Goal: Find contact information: Obtain details needed to contact an individual or organization

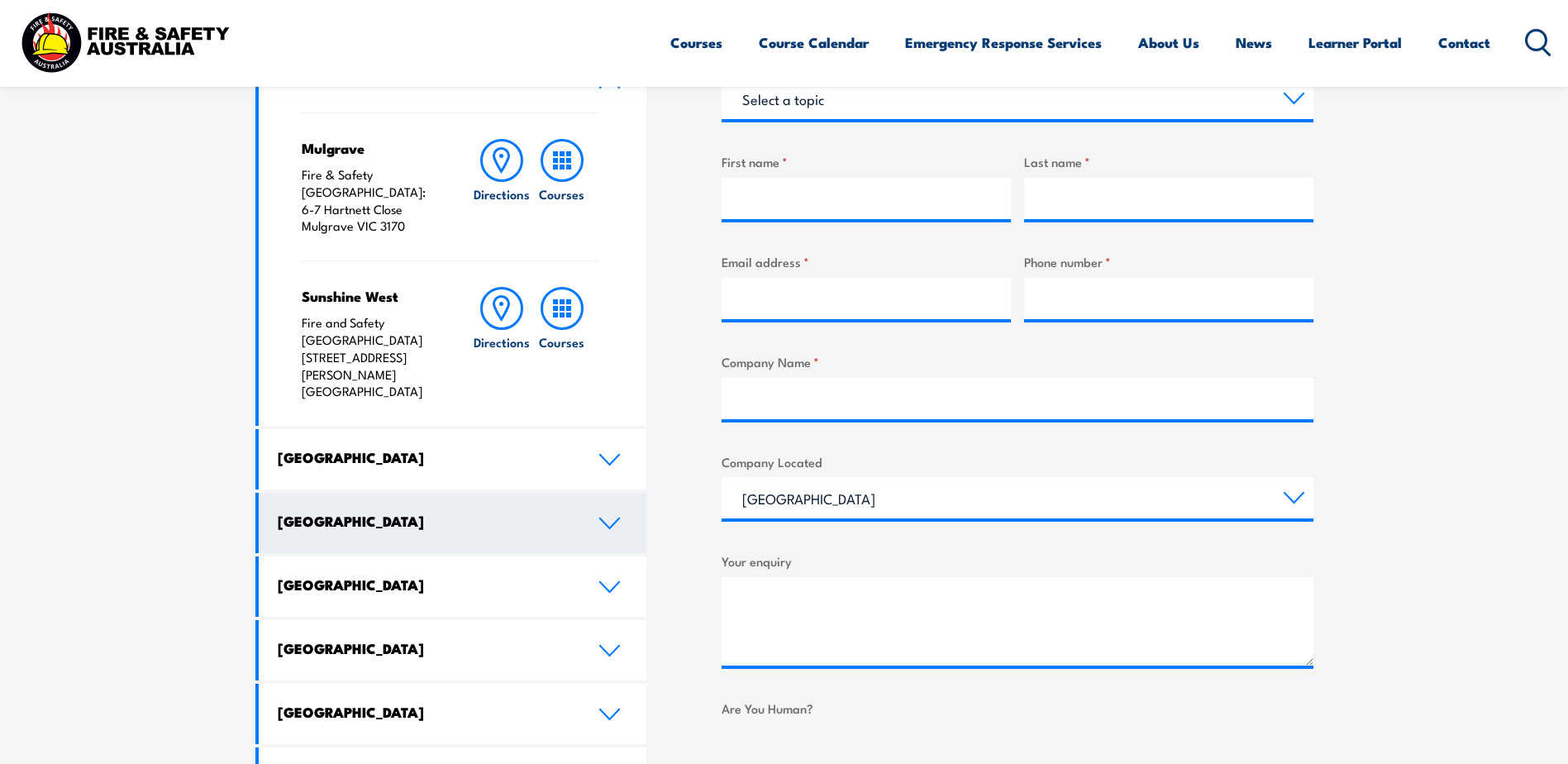
click at [610, 517] on icon at bounding box center [610, 523] width 23 height 13
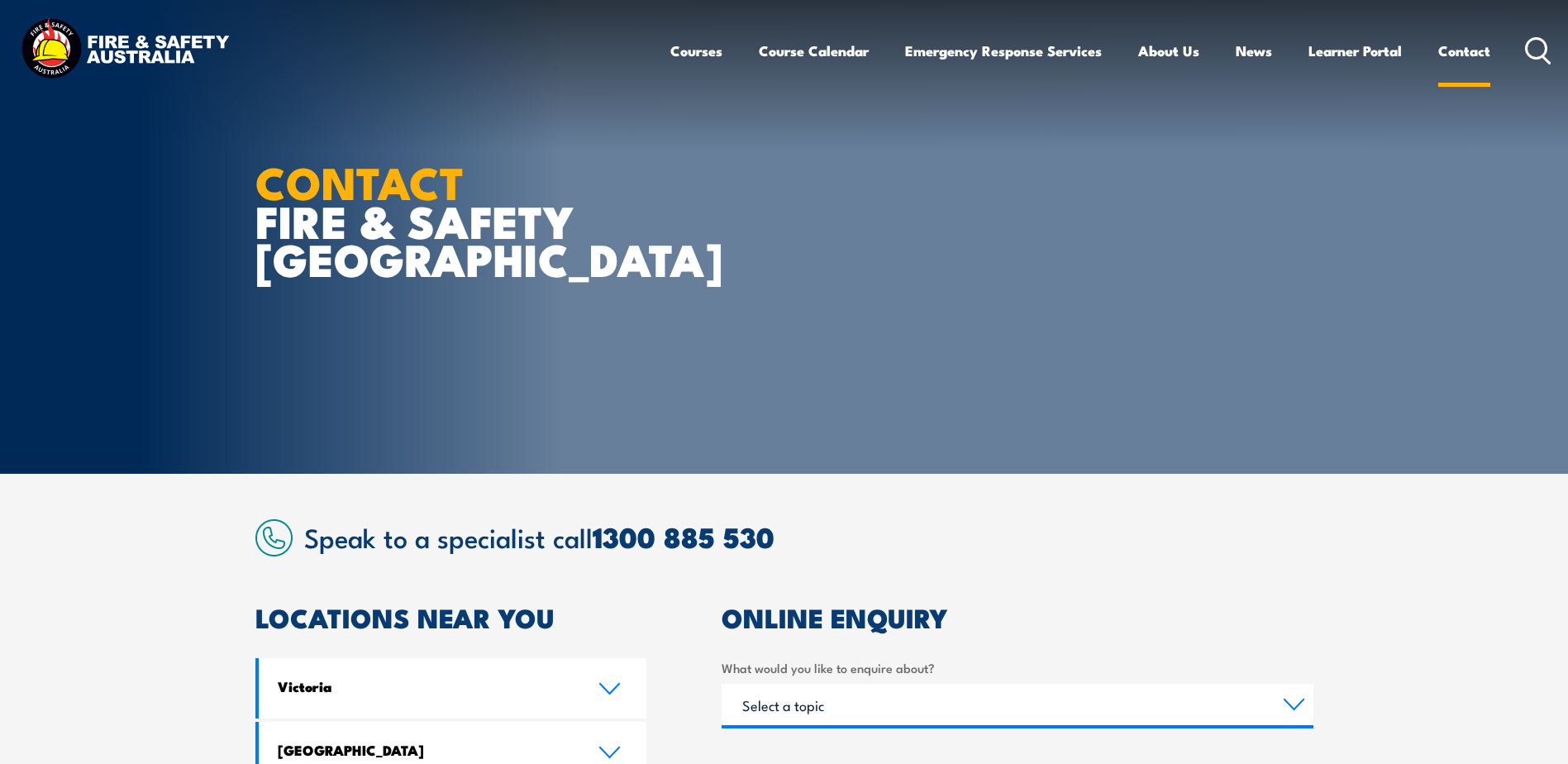
click at [1452, 53] on link "Contact" at bounding box center [1464, 51] width 52 height 44
click at [1467, 52] on link "Contact" at bounding box center [1464, 51] width 52 height 44
